Goal: Transaction & Acquisition: Book appointment/travel/reservation

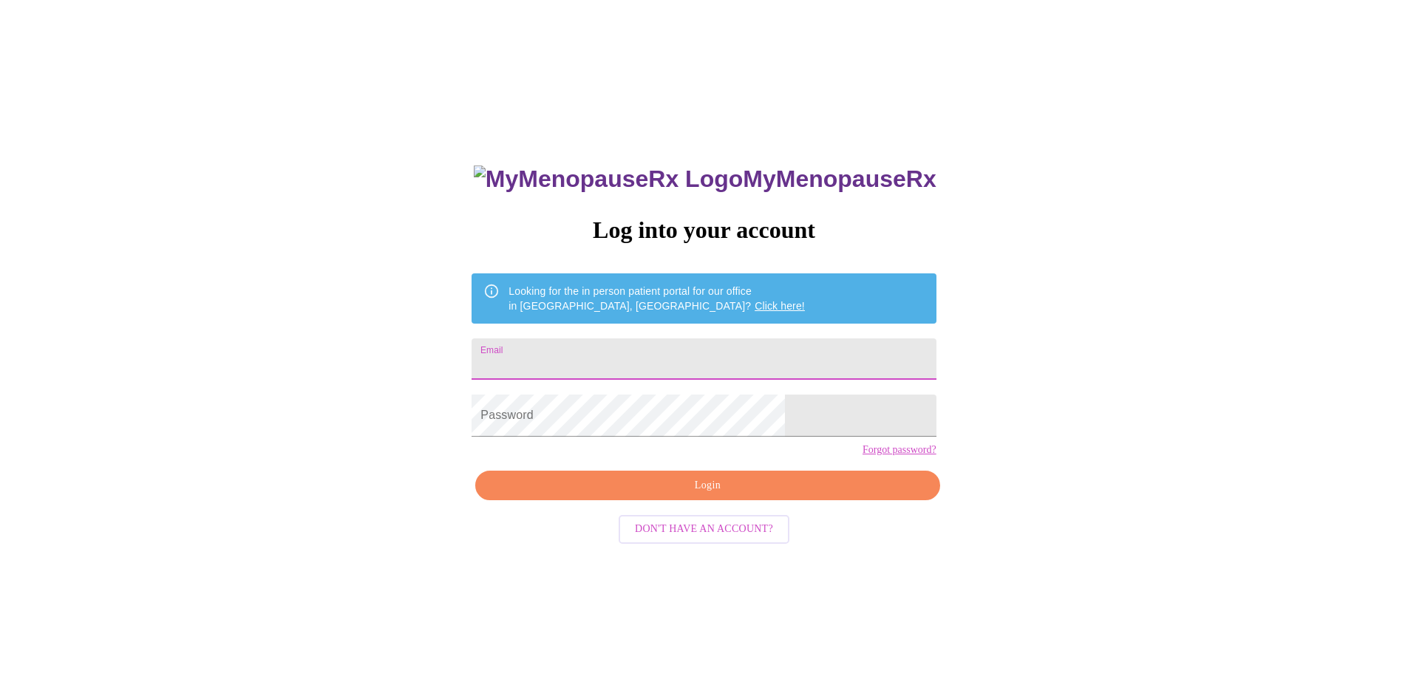
click at [664, 356] on input "Email" at bounding box center [704, 359] width 464 height 41
type input "[EMAIL_ADDRESS][DOMAIN_NAME]"
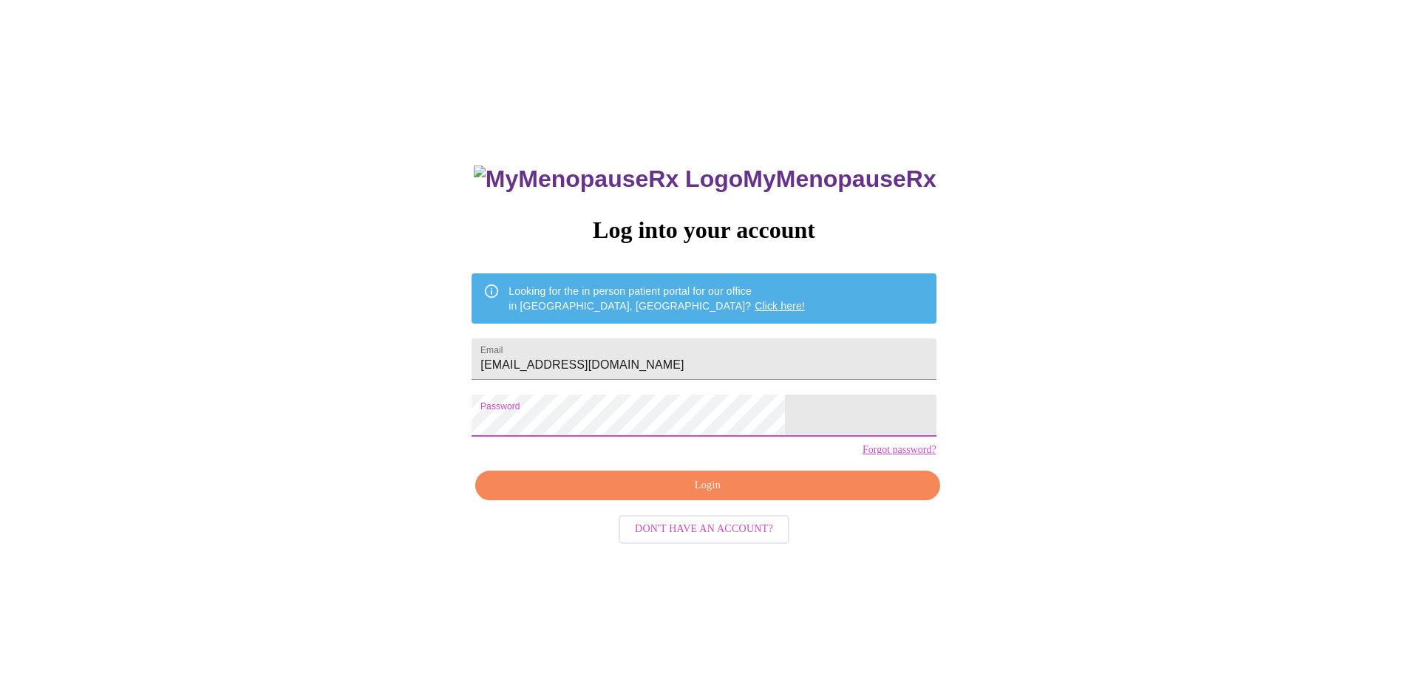
click at [730, 495] on span "Login" at bounding box center [707, 486] width 430 height 18
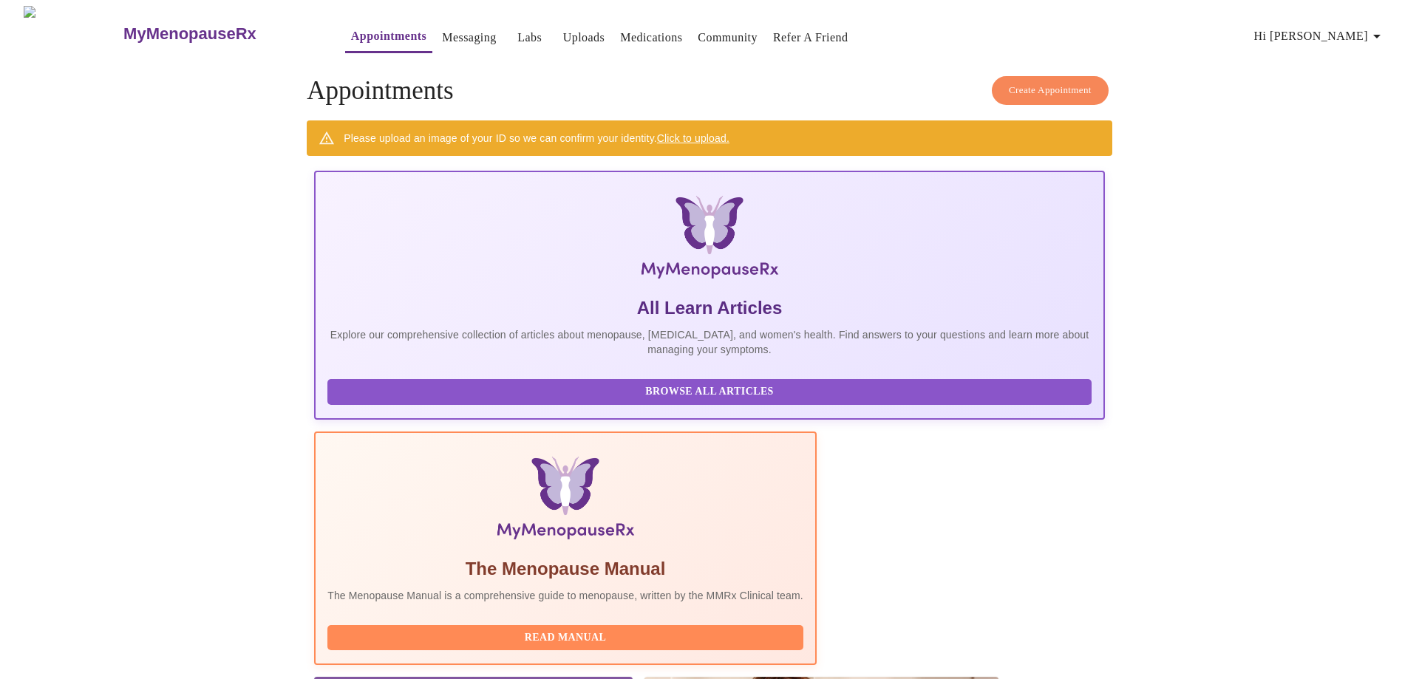
click at [442, 29] on link "Messaging" at bounding box center [469, 37] width 54 height 21
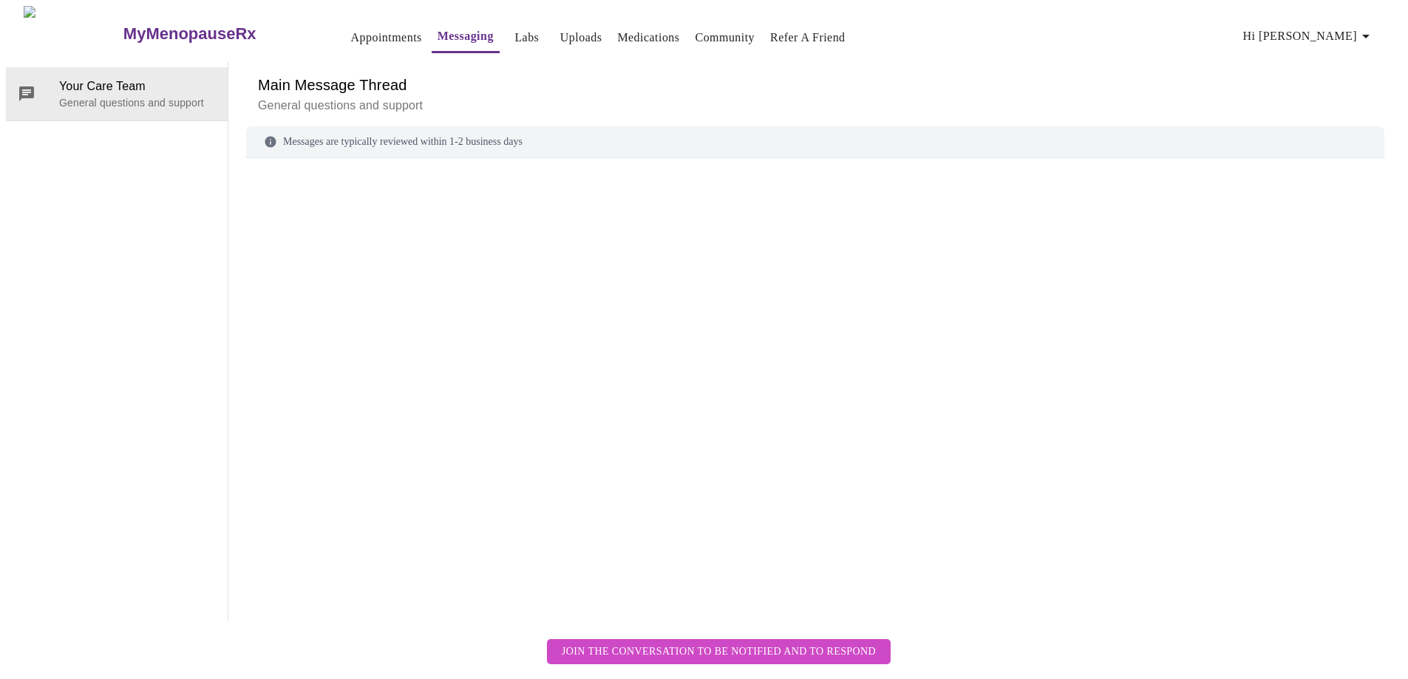
scroll to position [55, 0]
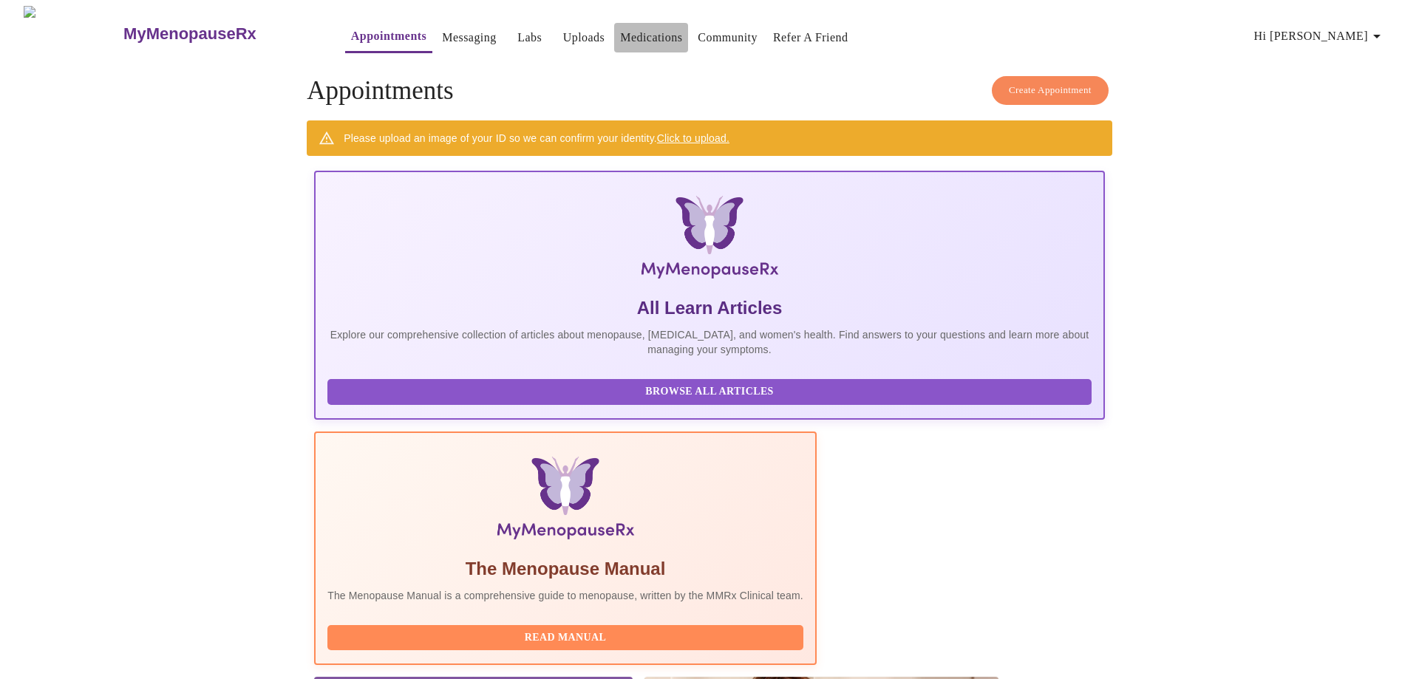
click at [632, 36] on link "Medications" at bounding box center [651, 37] width 62 height 21
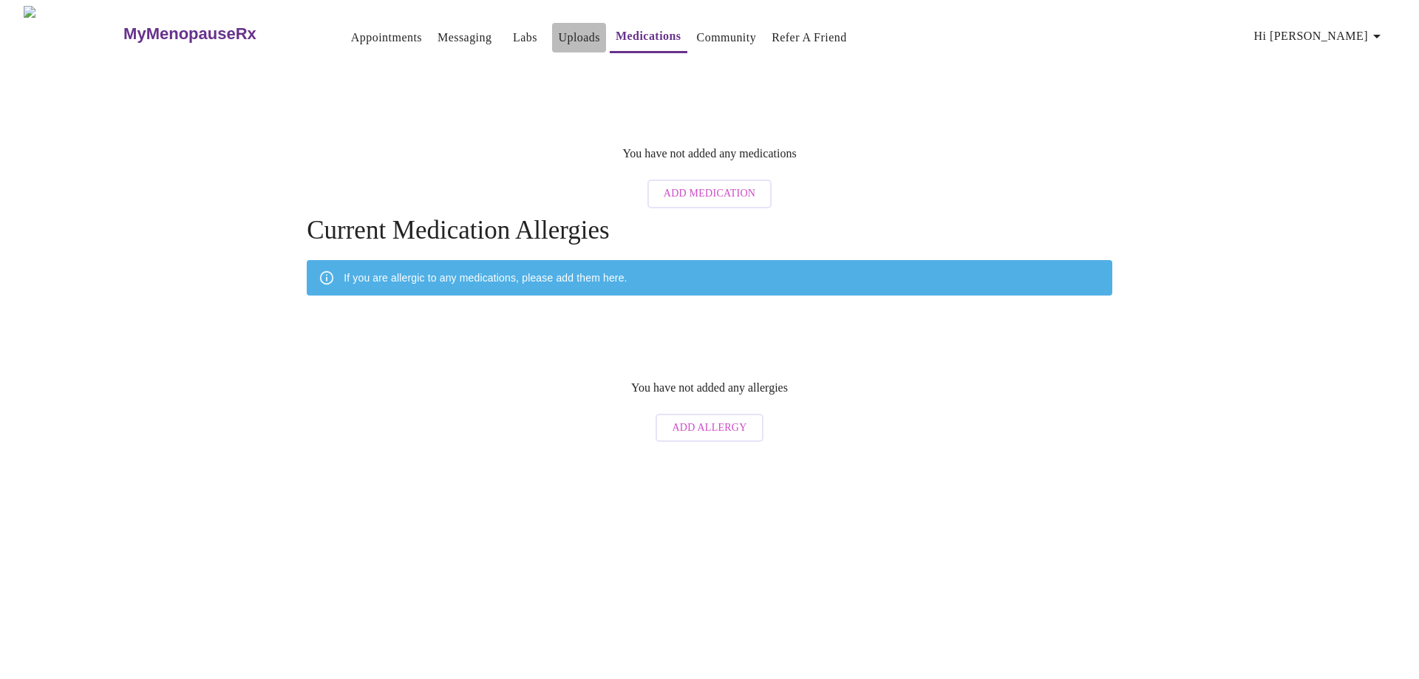
click at [558, 27] on link "Uploads" at bounding box center [579, 37] width 42 height 21
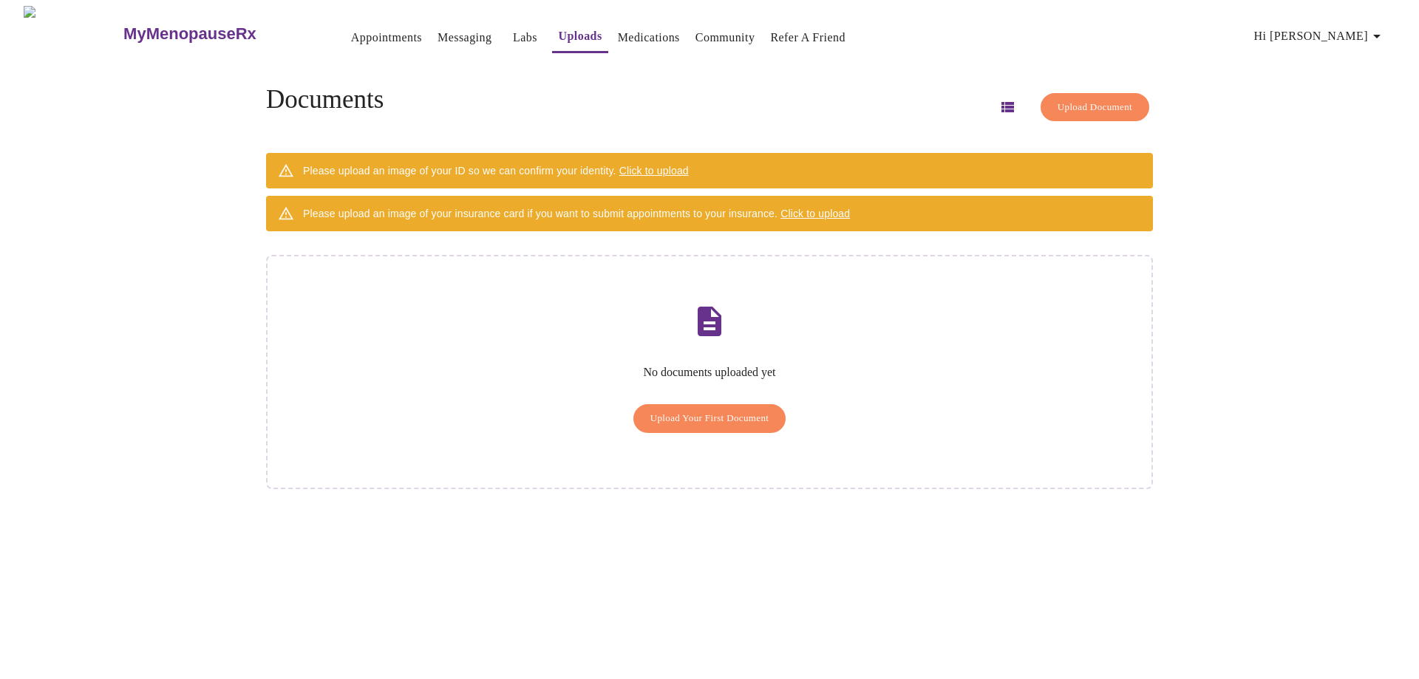
click at [513, 32] on link "Labs" at bounding box center [525, 37] width 24 height 21
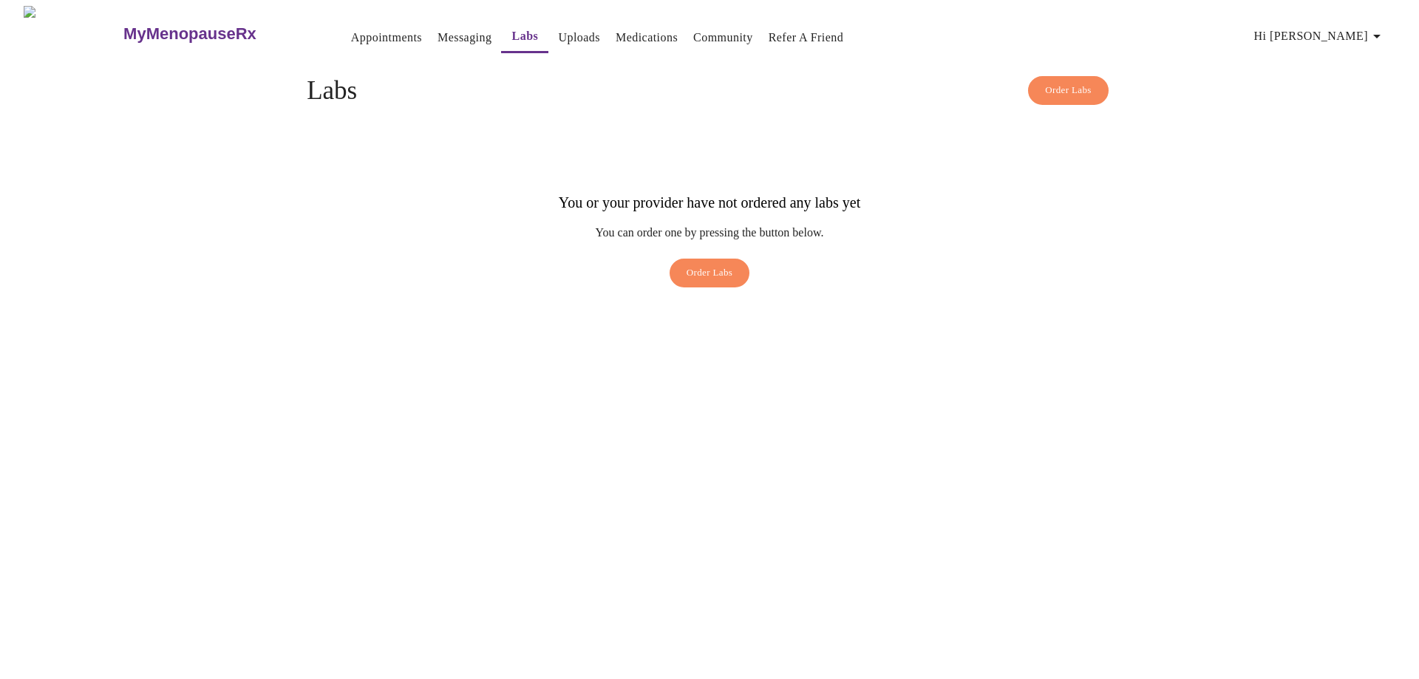
click at [356, 34] on link "Appointments" at bounding box center [386, 37] width 71 height 21
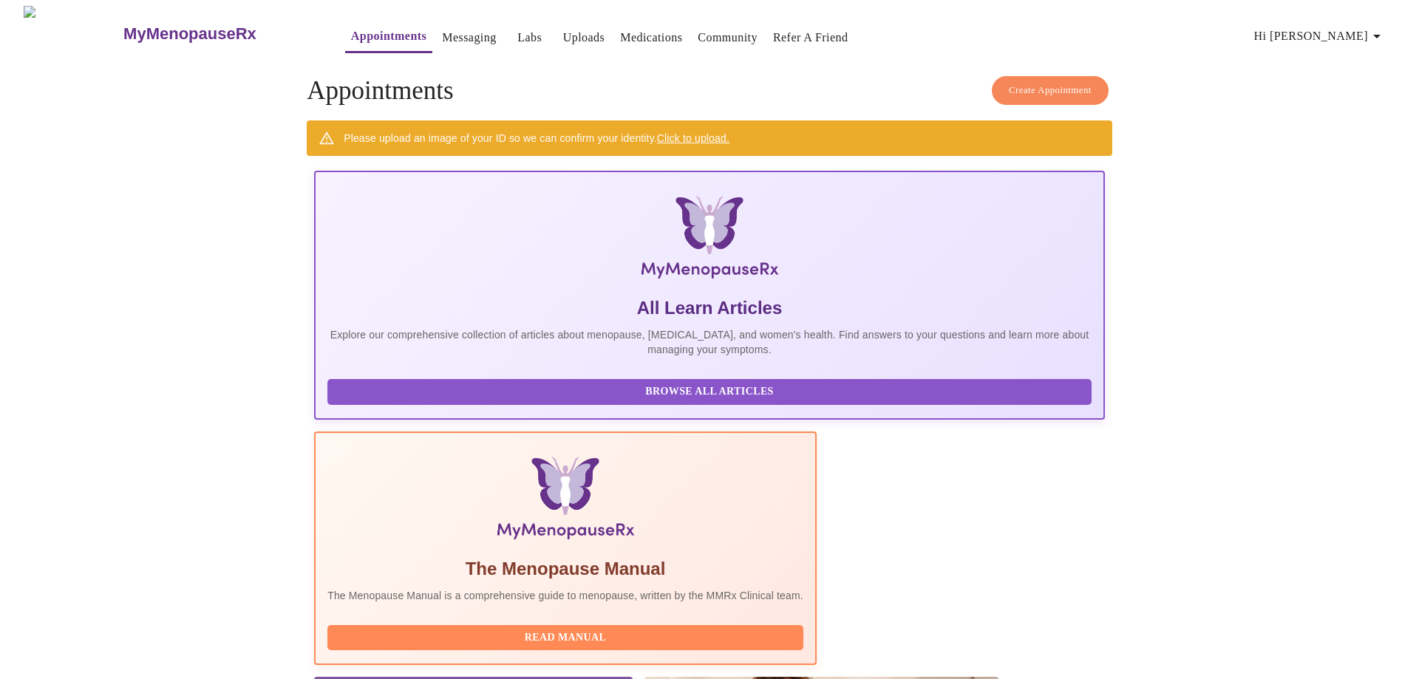
click at [1013, 82] on span "Create Appointment" at bounding box center [1050, 90] width 83 height 17
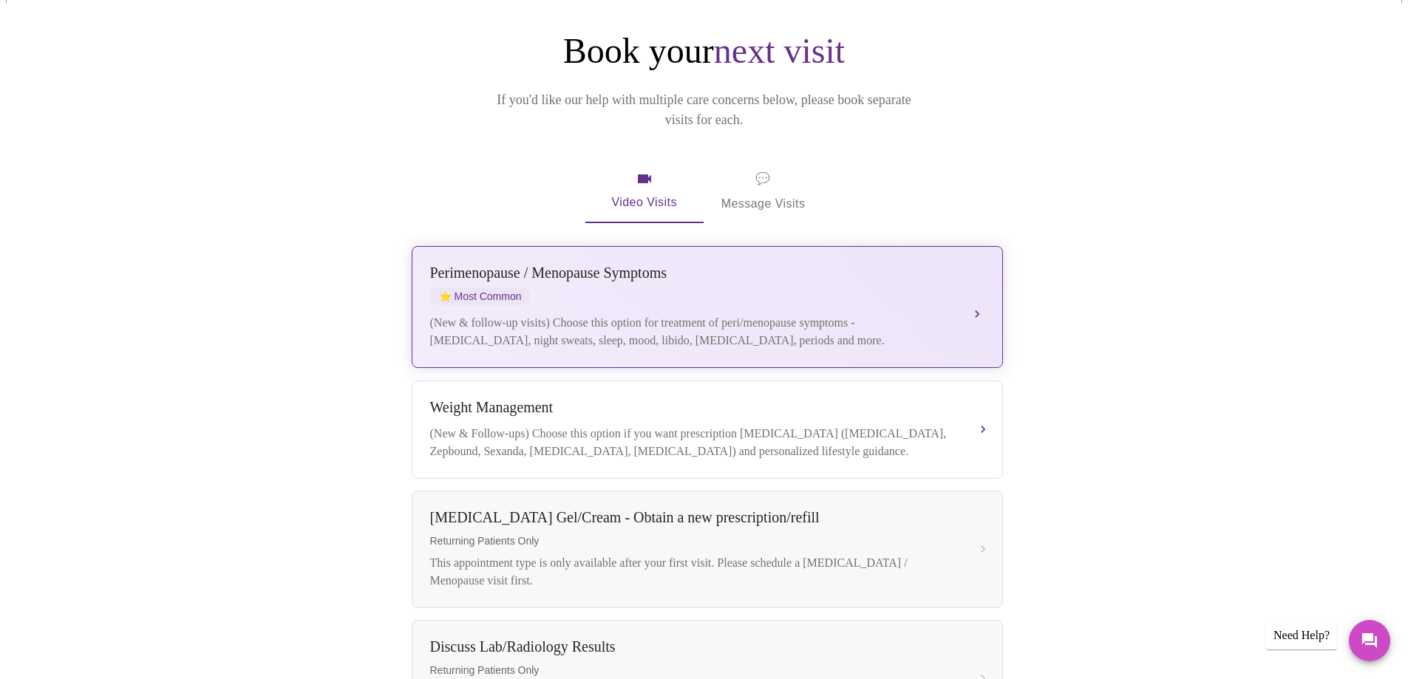
scroll to position [74, 0]
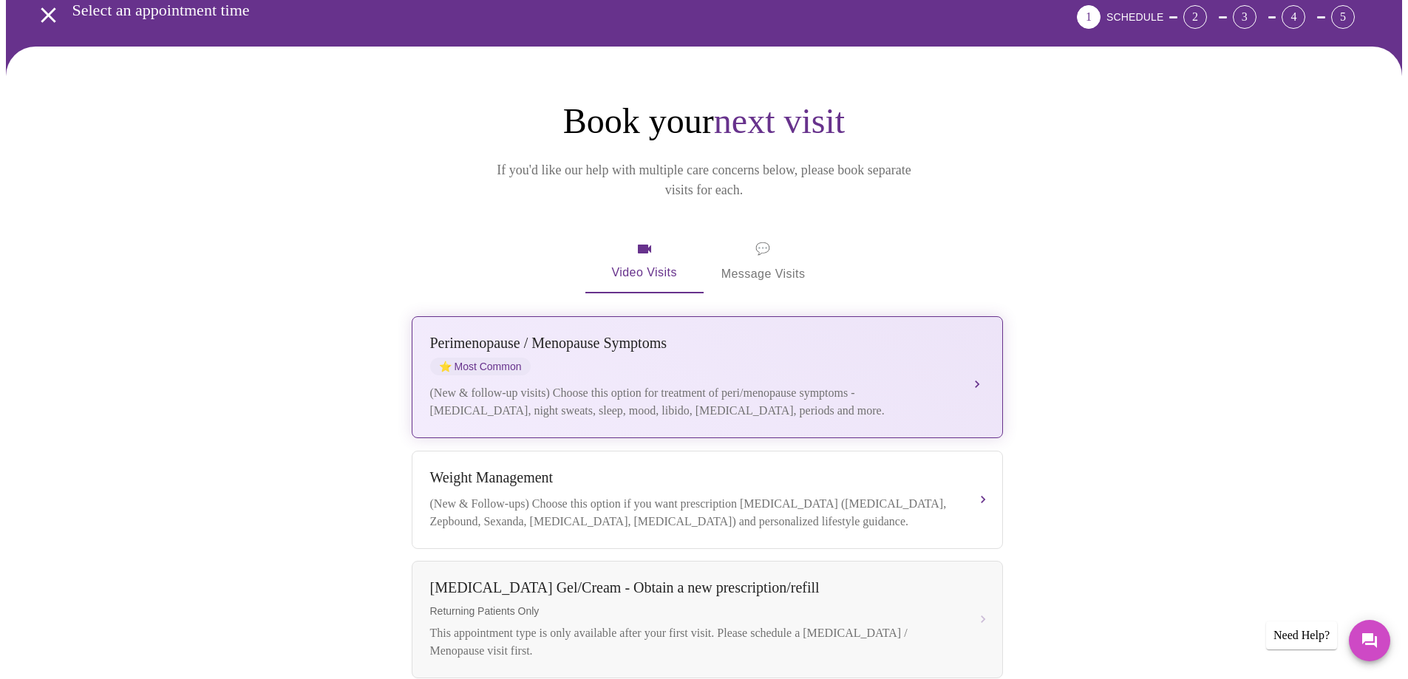
click at [839, 339] on div "[MEDICAL_DATA] / Menopause Symptoms ⭐ Most Common" at bounding box center [692, 355] width 525 height 41
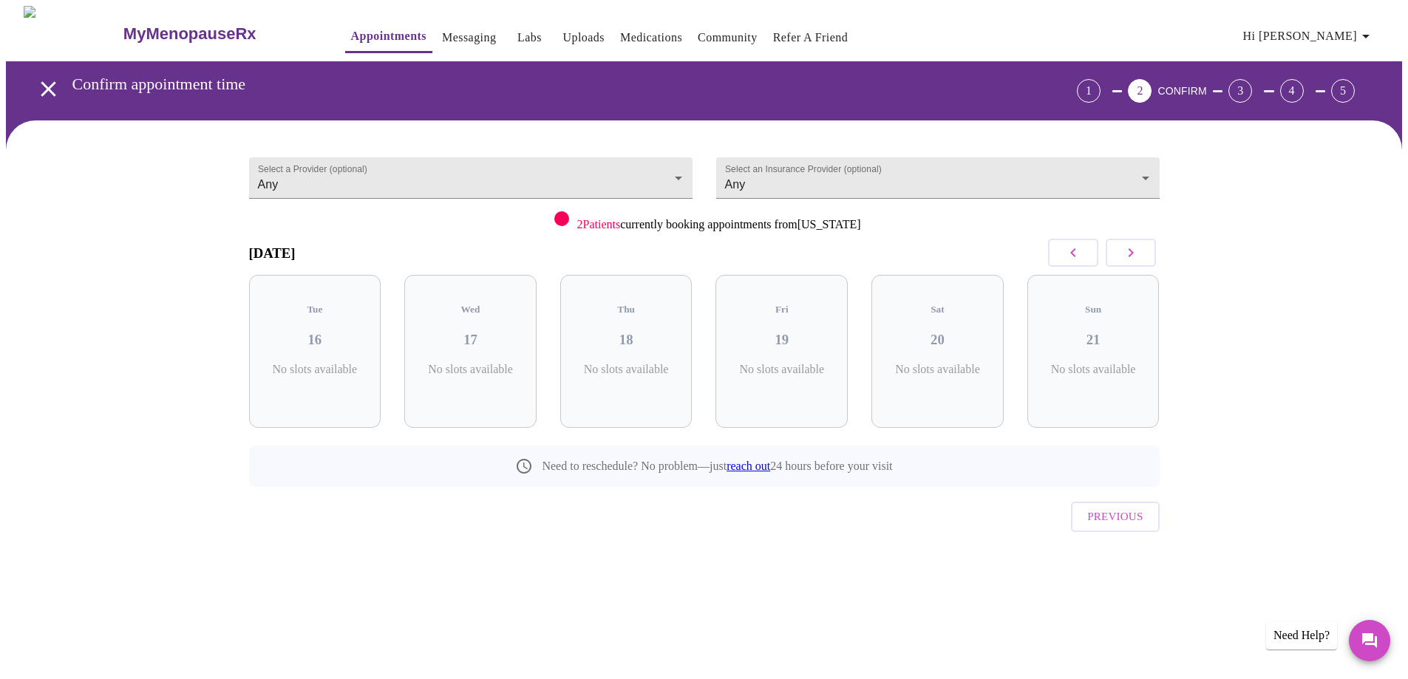
scroll to position [0, 0]
click at [493, 178] on body "MyMenopauseRx Appointments Messaging Labs Uploads Medications Community Refer a…" at bounding box center [709, 306] width 1407 height 600
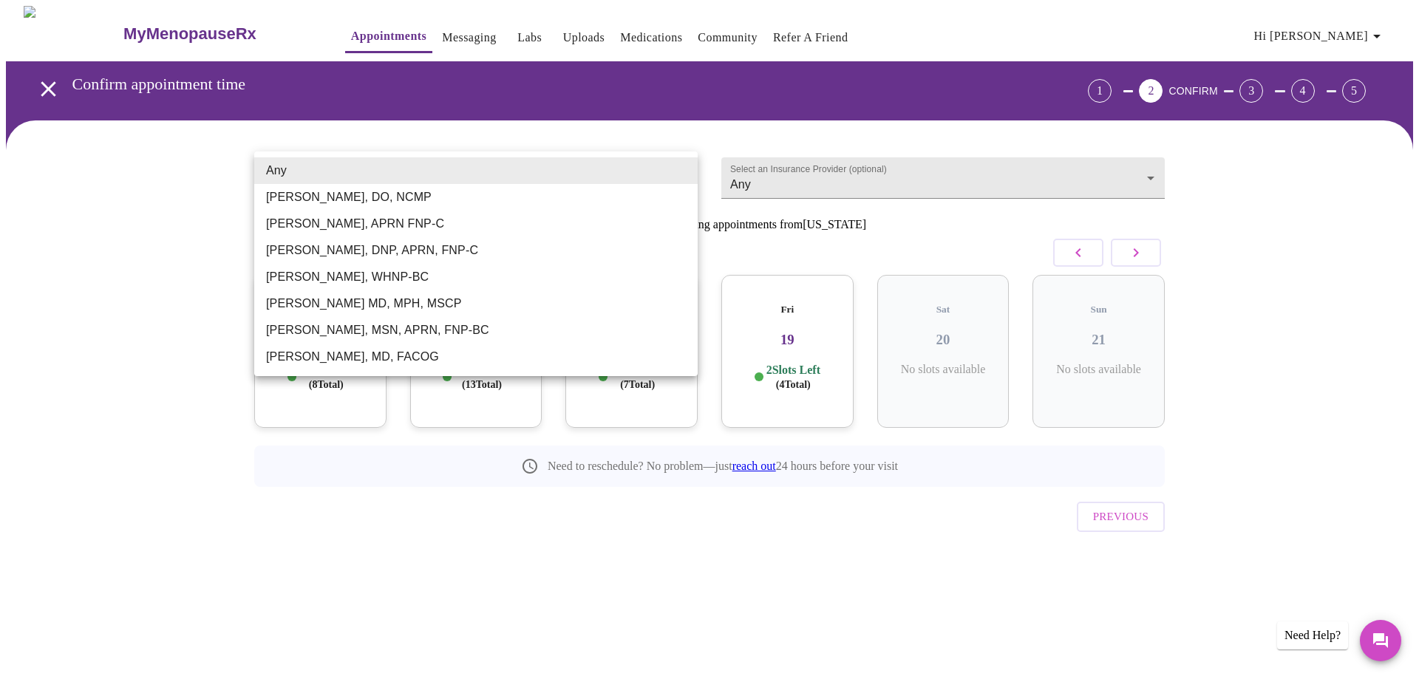
click at [302, 202] on li "[PERSON_NAME], DO, NCMP" at bounding box center [475, 197] width 443 height 27
type input "[PERSON_NAME], DO, NCMP"
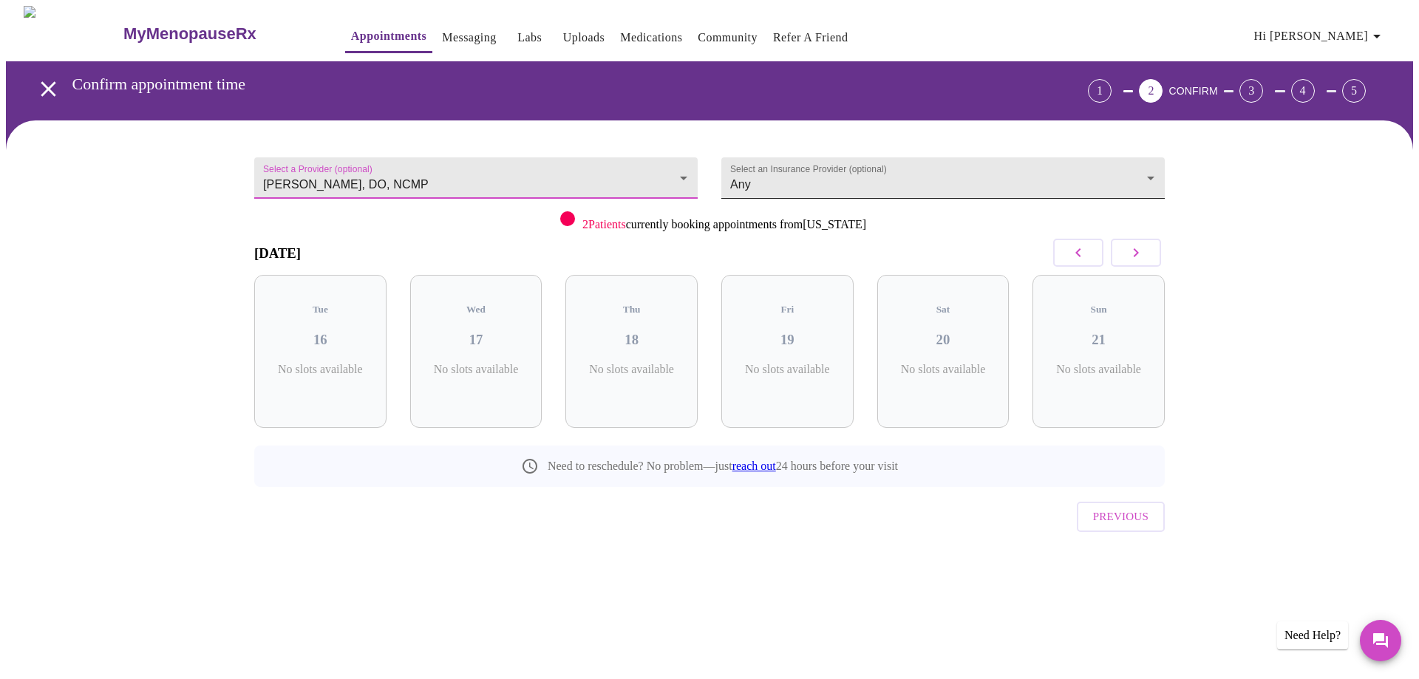
click at [791, 183] on body "MyMenopauseRx Appointments Messaging Labs Uploads Medications Community Refer a…" at bounding box center [709, 306] width 1407 height 600
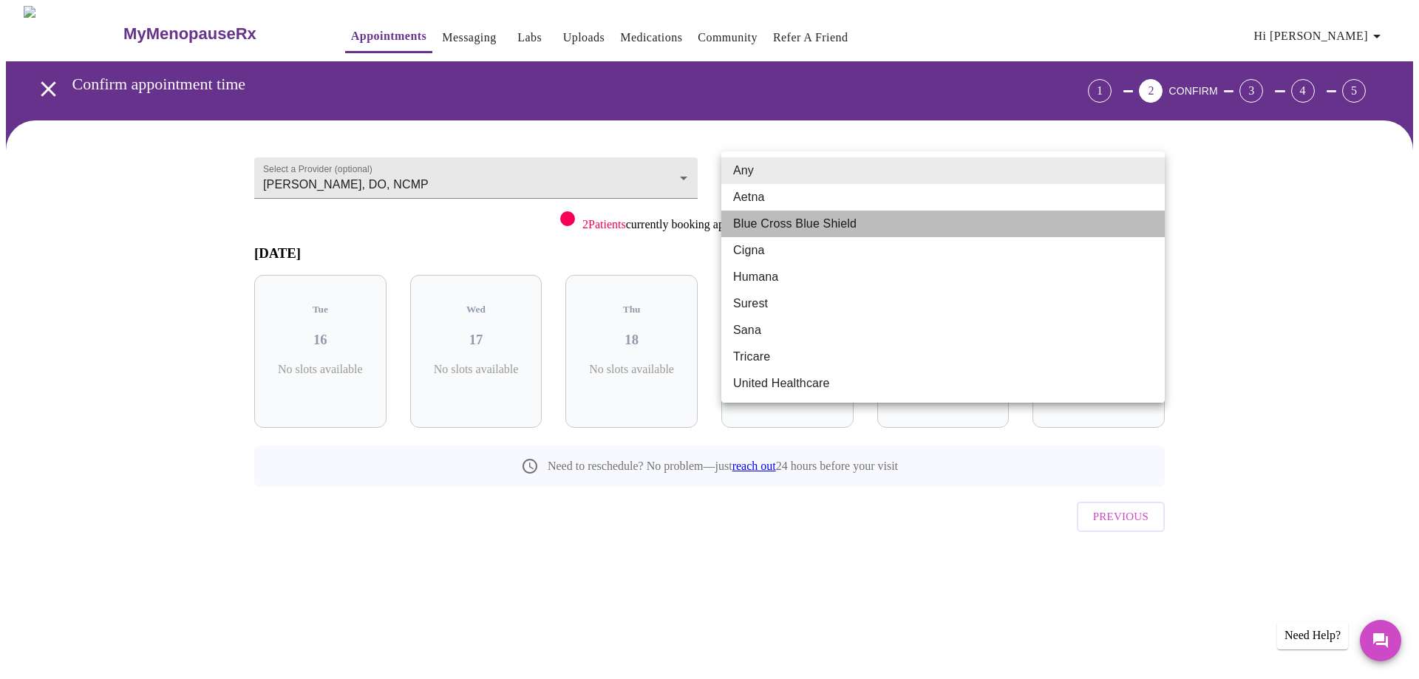
click at [793, 224] on li "Blue Cross Blue Shield" at bounding box center [942, 224] width 443 height 27
type input "Blue Cross Blue Shield"
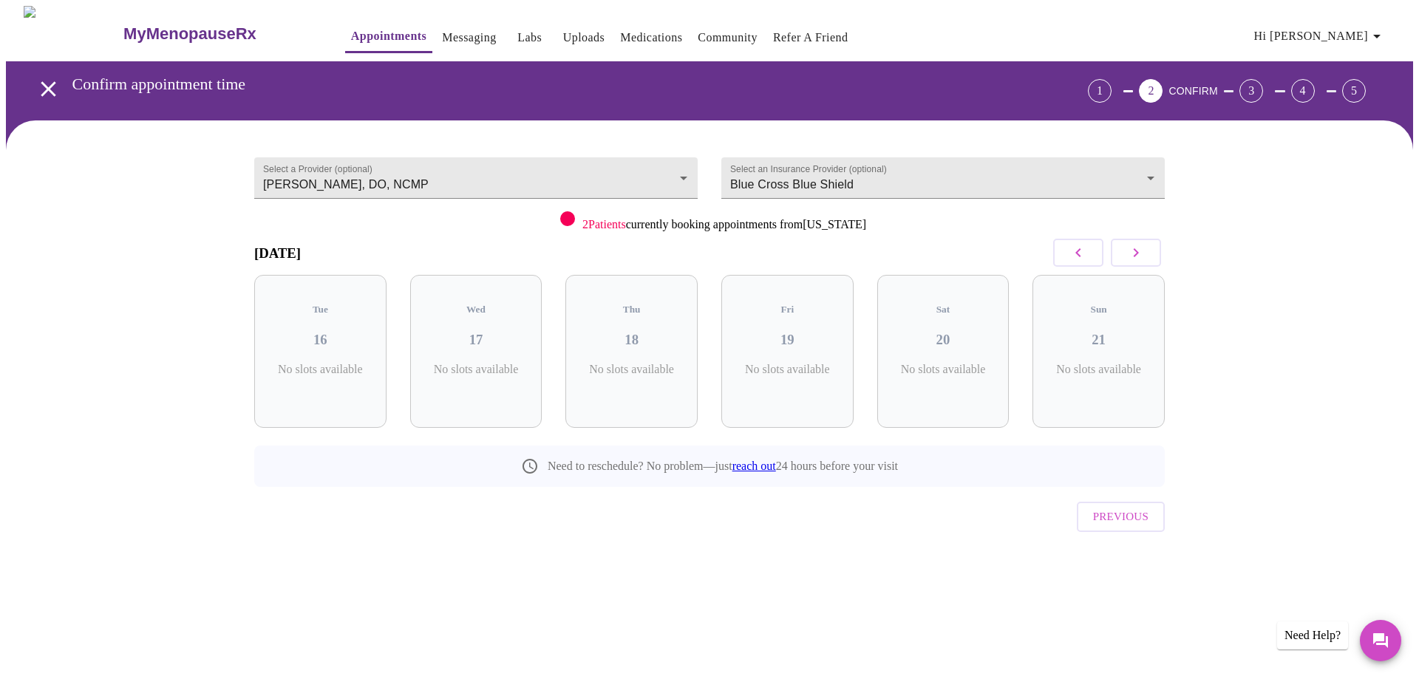
click at [142, 257] on div "Select a Provider (optional) [PERSON_NAME], DO, NCMP [PERSON_NAME], DO, [GEOGRA…" at bounding box center [709, 363] width 1407 height 486
click at [1141, 262] on icon "button" at bounding box center [1136, 253] width 18 height 18
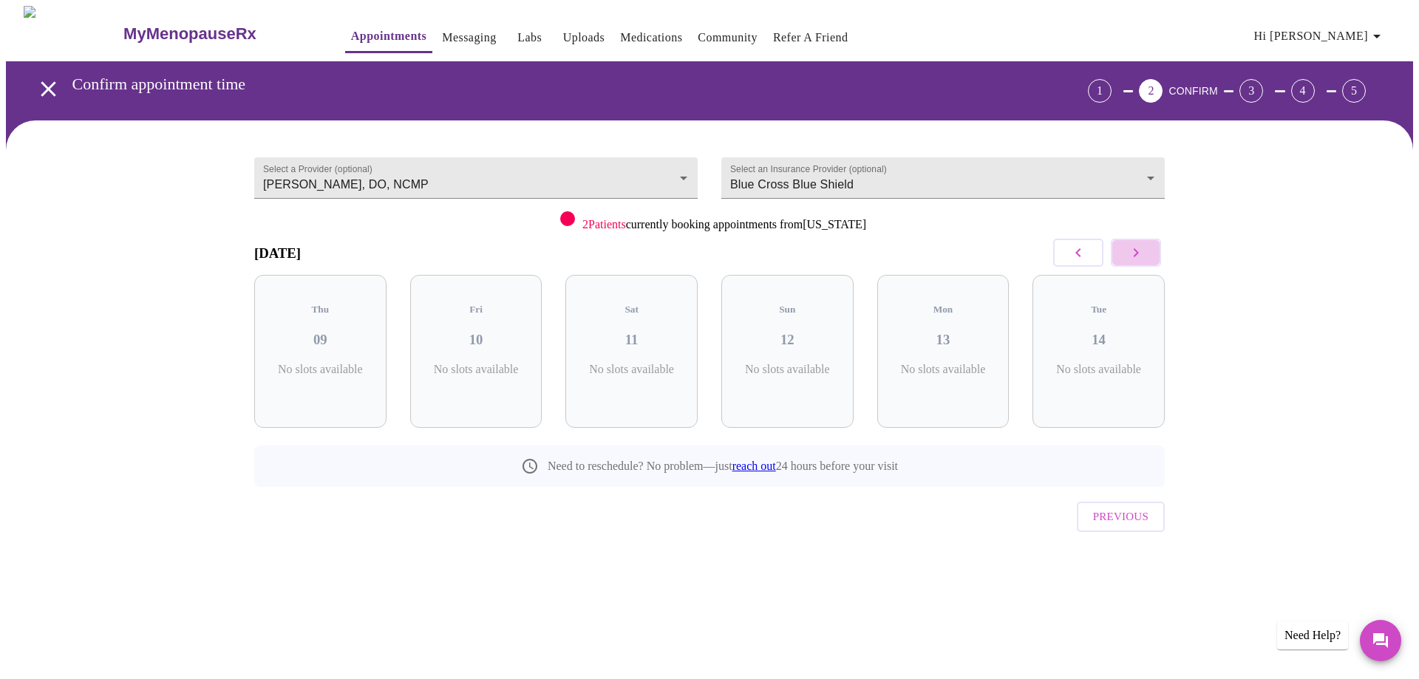
click at [1141, 262] on icon "button" at bounding box center [1136, 253] width 18 height 18
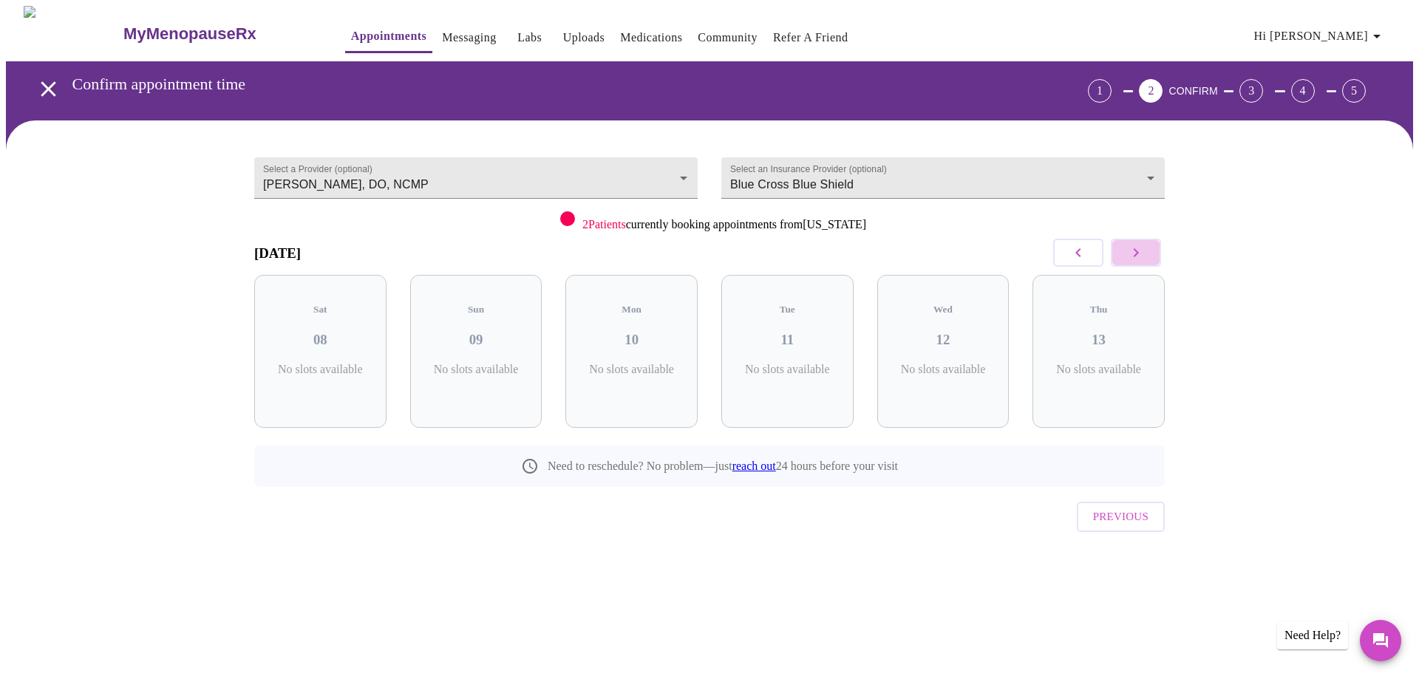
click at [1141, 262] on icon "button" at bounding box center [1136, 253] width 18 height 18
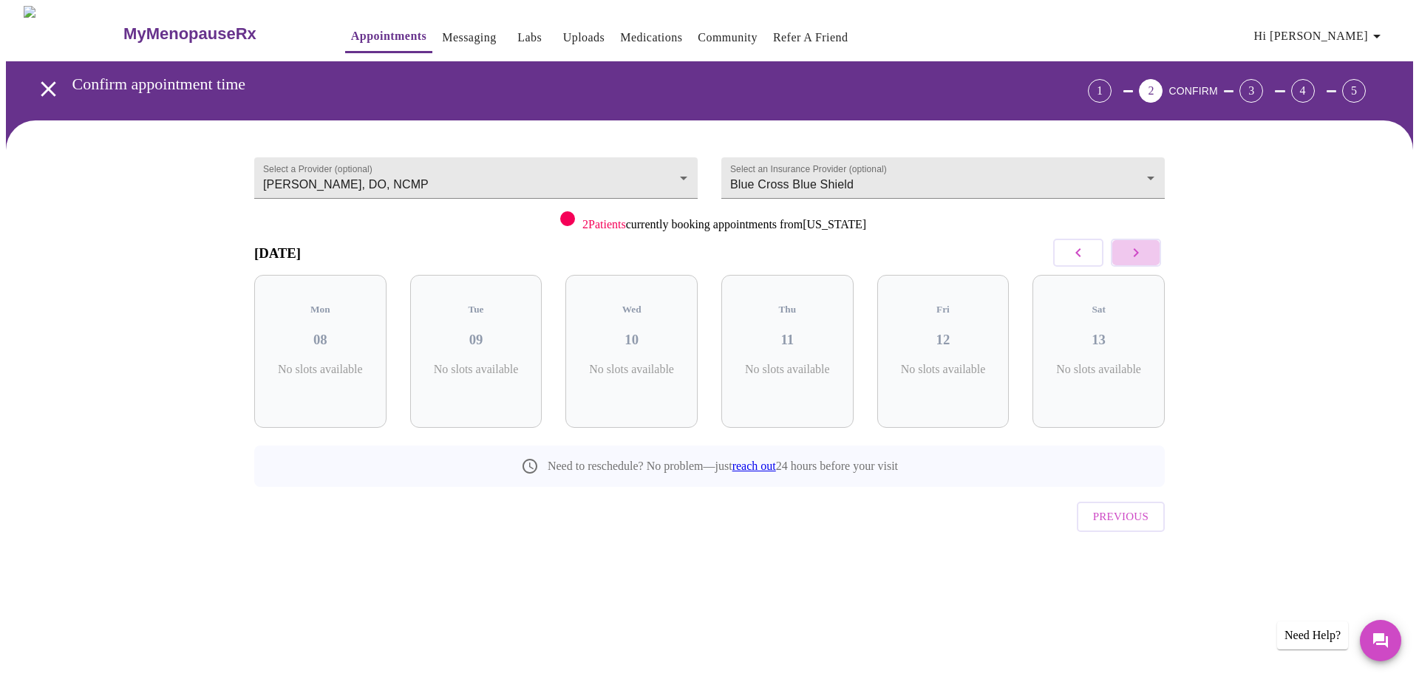
click at [1141, 262] on icon "button" at bounding box center [1136, 253] width 18 height 18
click at [498, 180] on body "MyMenopauseRx Appointments Messaging Labs Uploads Medications Community Refer a…" at bounding box center [709, 306] width 1407 height 600
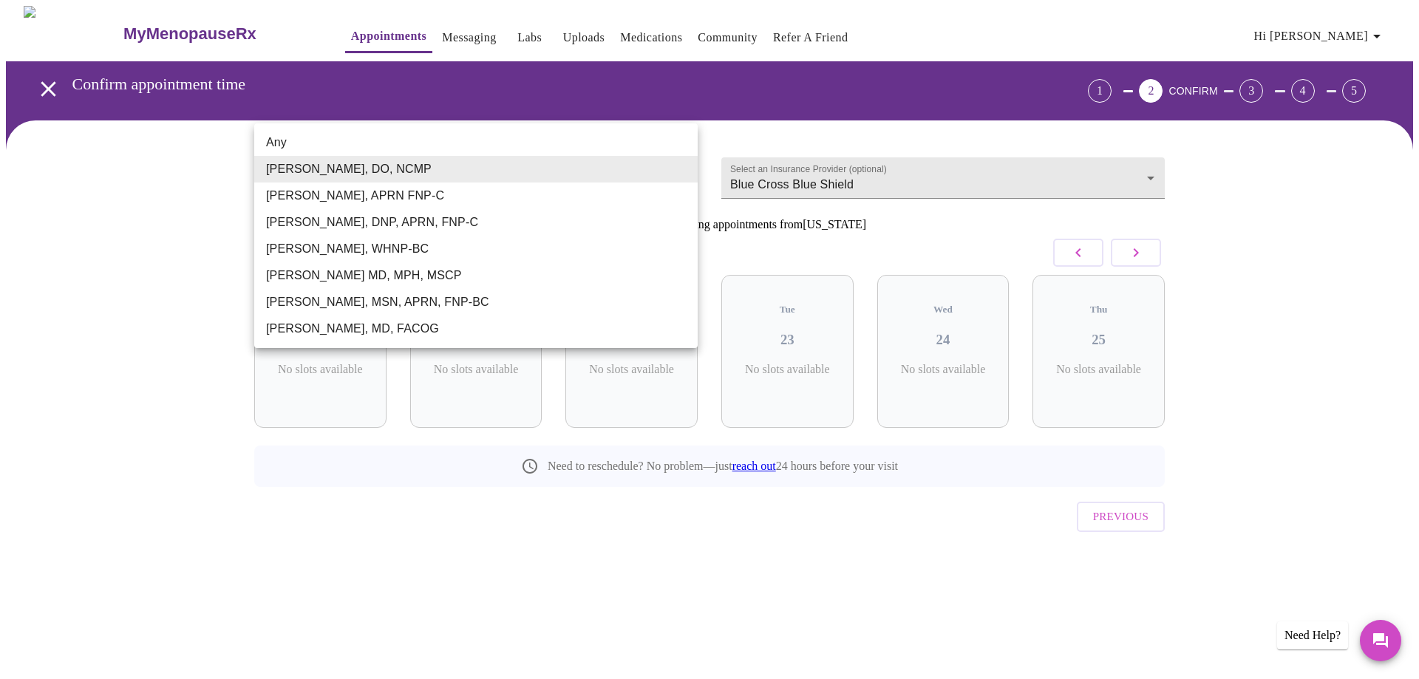
click at [475, 341] on li "[PERSON_NAME], MD, FACOG" at bounding box center [475, 329] width 443 height 27
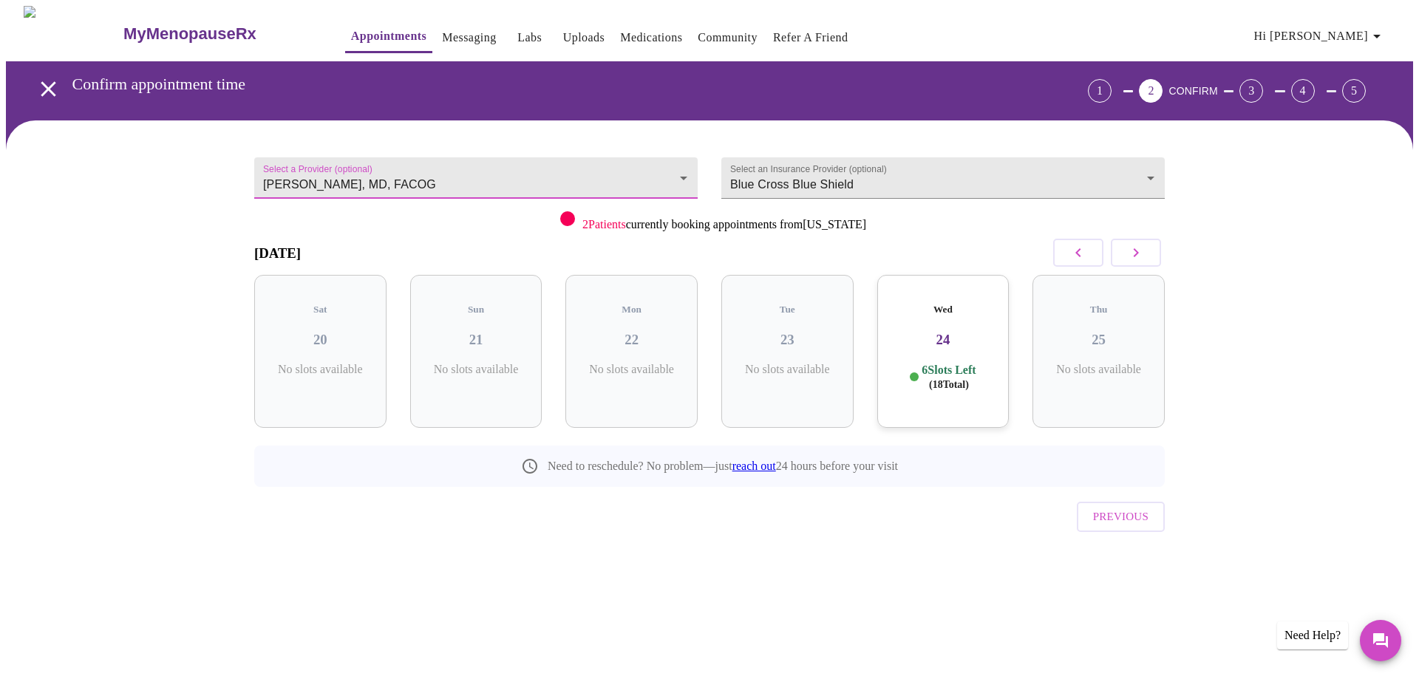
click at [963, 365] on p "6 Slots Left ( 18 Total)" at bounding box center [949, 377] width 54 height 29
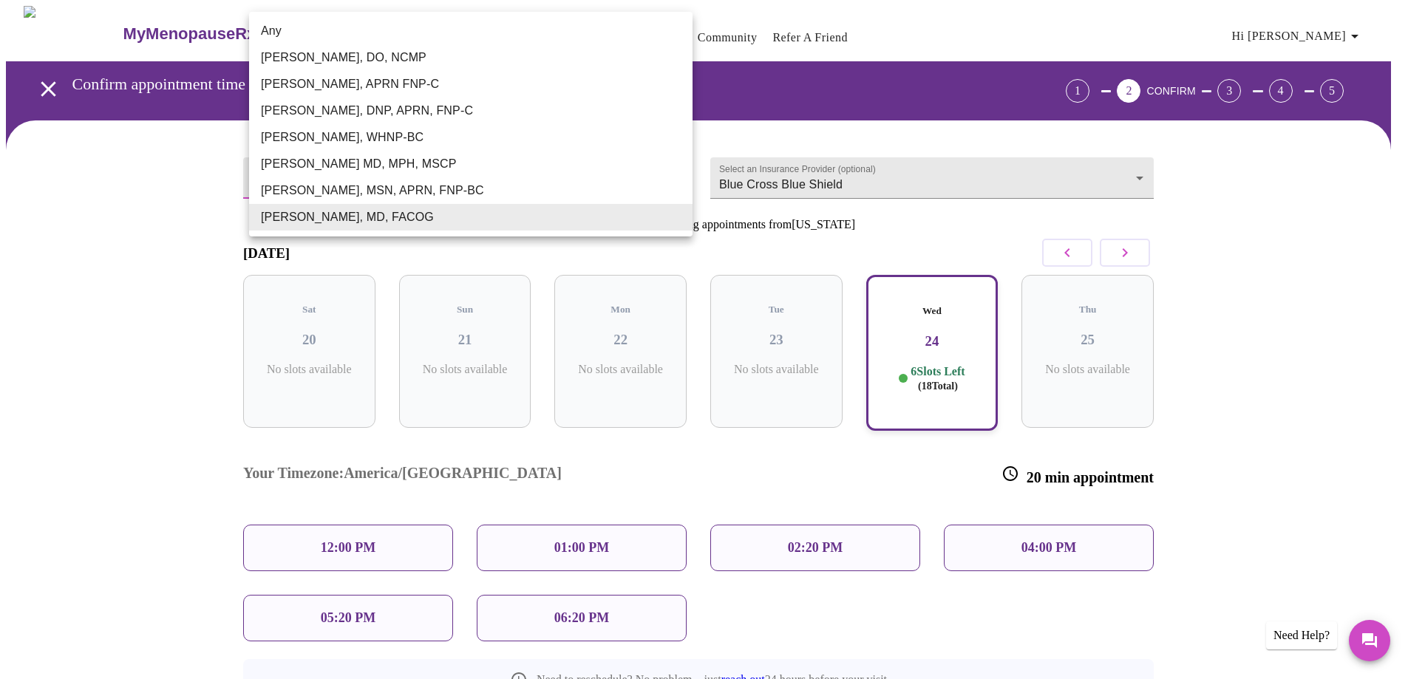
click at [547, 176] on body "MyMenopauseRx Appointments Messaging Labs Uploads Medications Community Refer a…" at bounding box center [704, 413] width 1396 height 814
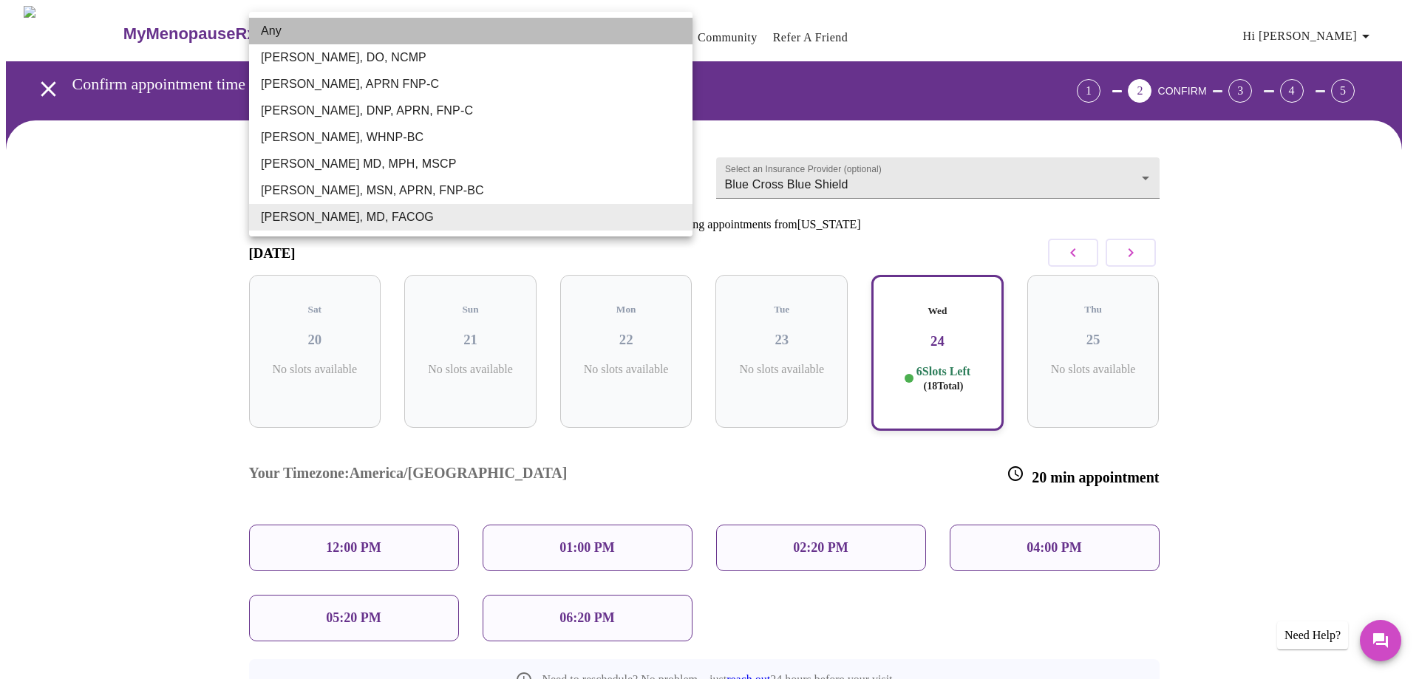
click at [466, 29] on li "Any" at bounding box center [470, 31] width 443 height 27
type input "Any"
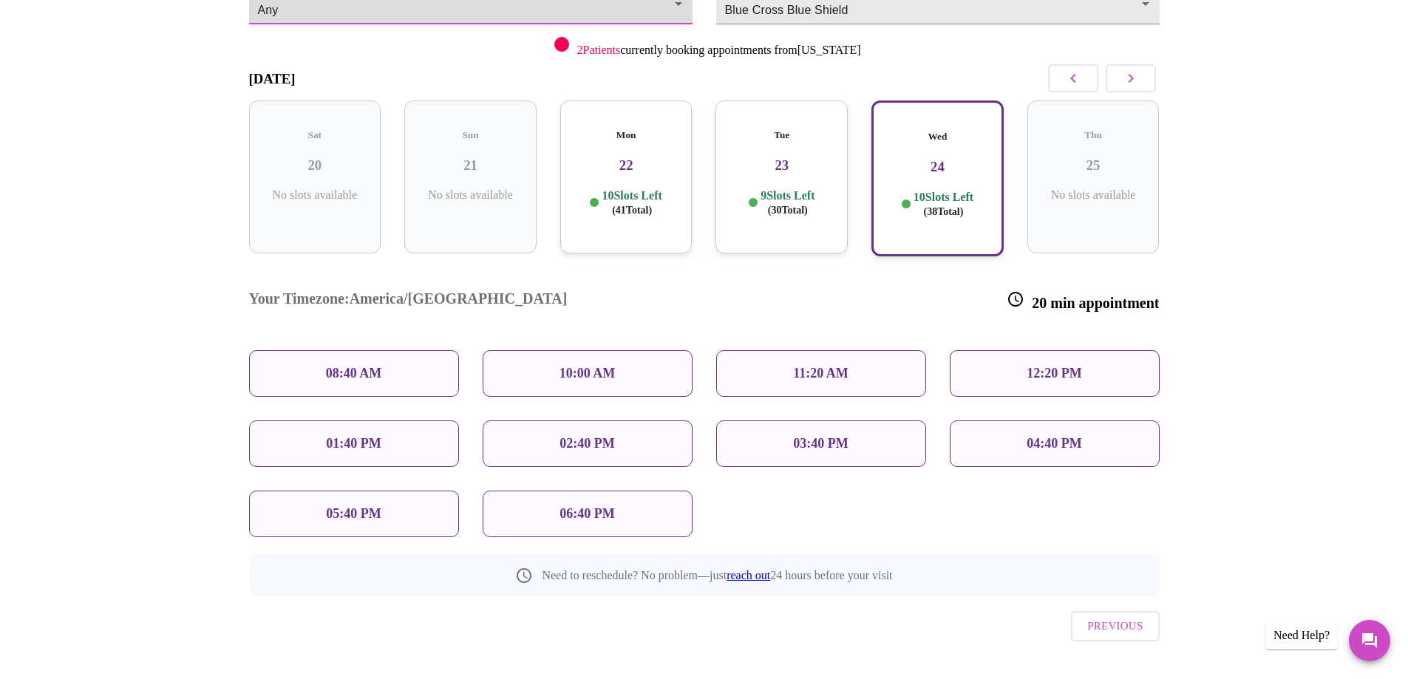
scroll to position [177, 0]
